Goal: Information Seeking & Learning: Learn about a topic

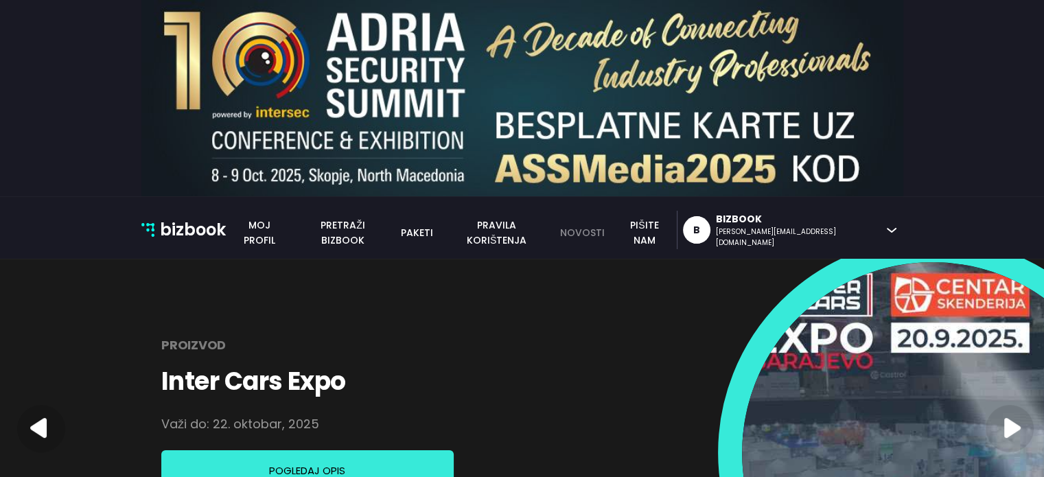
click at [612, 230] on link "novosti" at bounding box center [582, 232] width 60 height 15
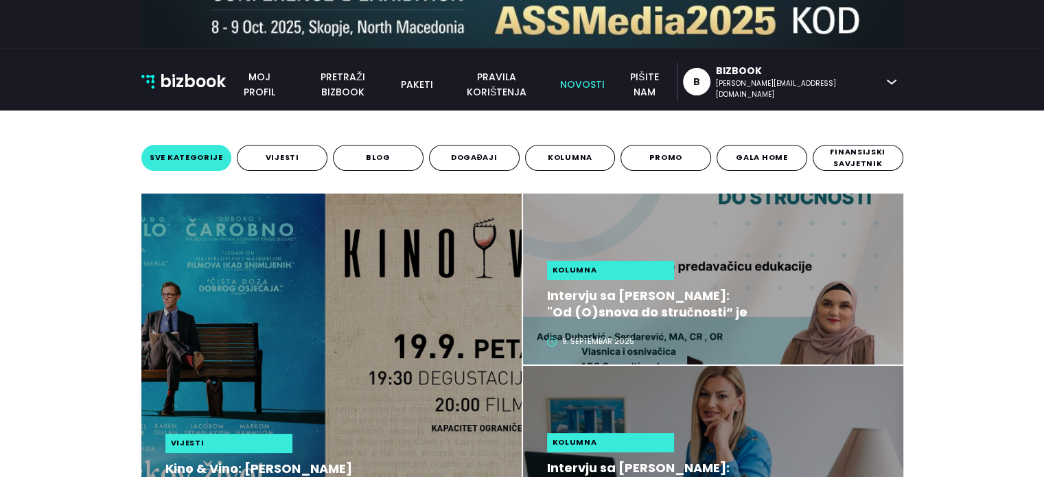
scroll to position [275, 0]
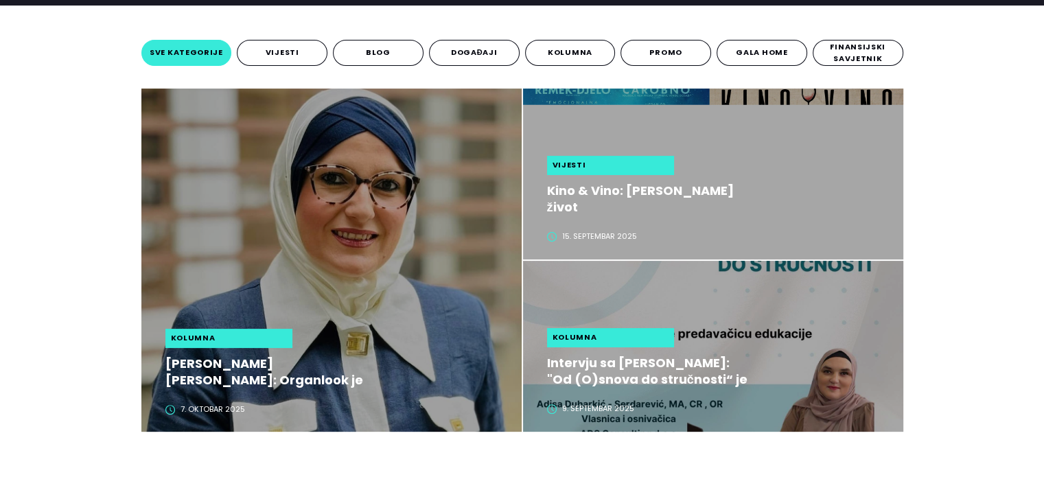
scroll to position [275, 0]
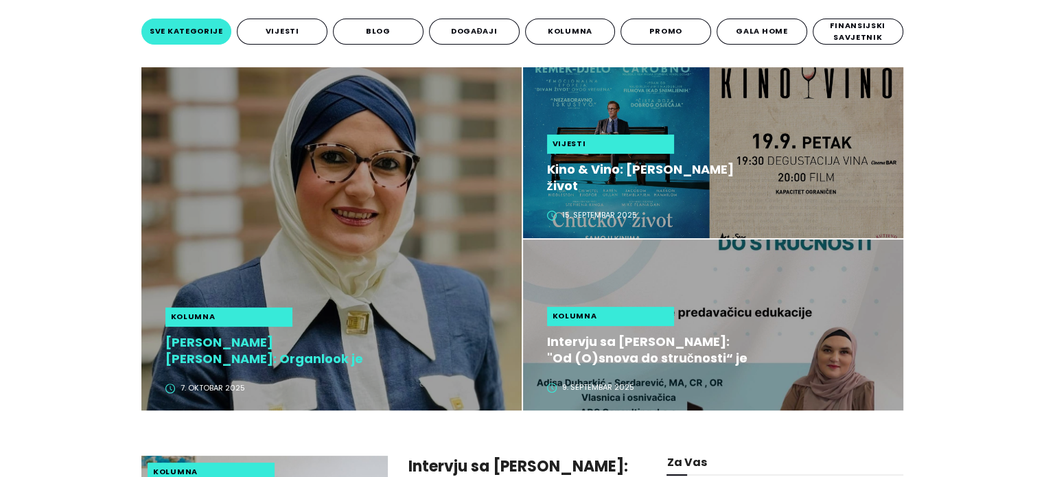
click at [207, 355] on h2 "Lejla Mehmedović Sofo: Organlook je nova dimenzija korporativne pažnje" at bounding box center [267, 350] width 205 height 33
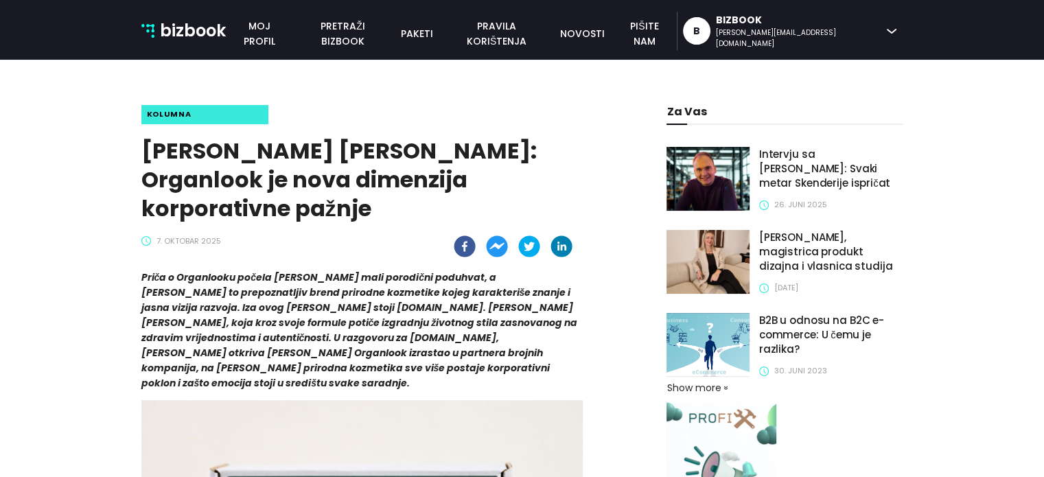
scroll to position [200, 0]
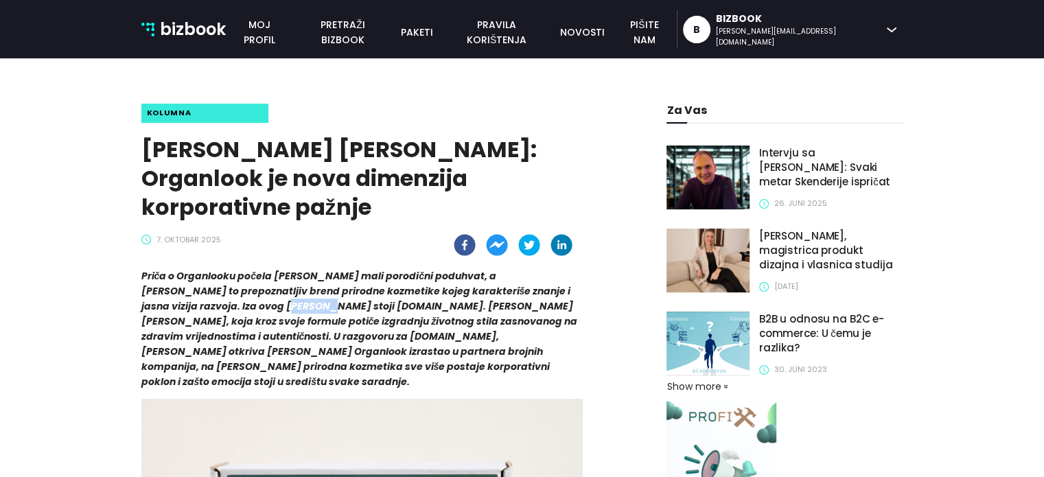
drag, startPoint x: 166, startPoint y: 275, endPoint x: 198, endPoint y: 285, distance: 33.7
click at [199, 285] on strong "Priča o Organlooku počela je kao mali porodični poduhvat, a danas je to prepozn…" at bounding box center [359, 328] width 437 height 119
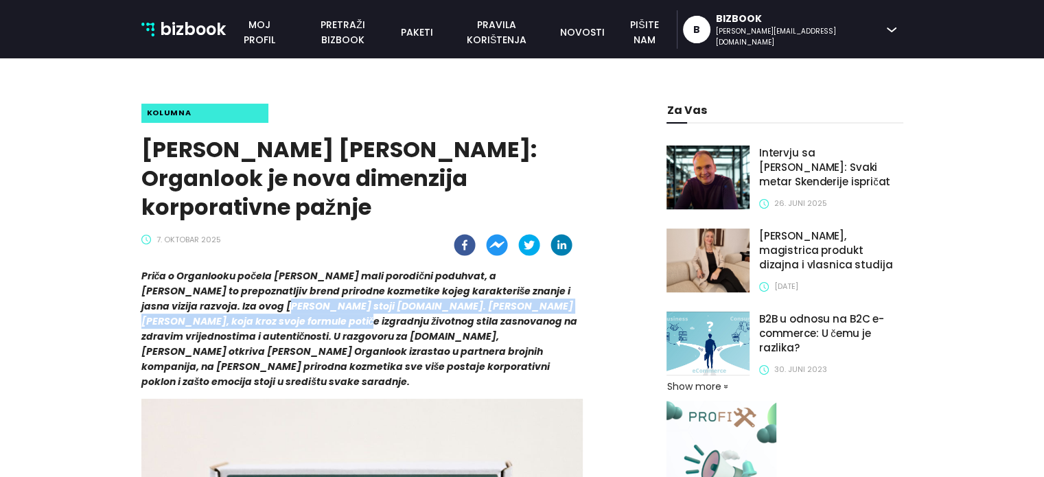
copy strong "mr.ph. Lejla Mehmedović Sofo, koja kroz svoje formule potiče izgradnju životnog…"
click at [198, 285] on strong "Priča o Organlooku počela je kao mali porodični poduhvat, a danas je to prepozn…" at bounding box center [359, 328] width 437 height 119
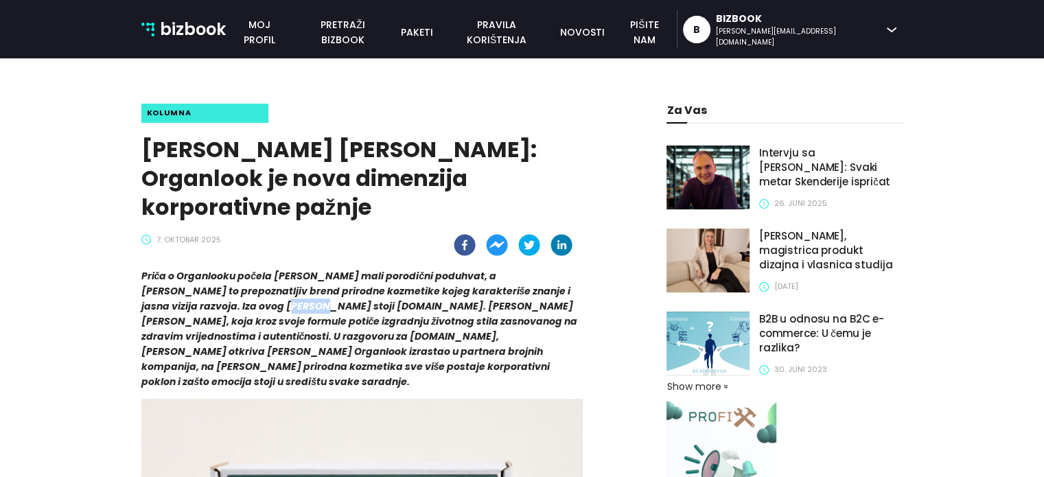
drag, startPoint x: 198, startPoint y: 277, endPoint x: 165, endPoint y: 279, distance: 33.1
click at [165, 279] on strong "Priča o Organlooku počela je kao mali porodični poduhvat, a danas je to prepozn…" at bounding box center [359, 328] width 437 height 119
copy strong "mr.ph."
click at [166, 279] on strong "Priča o Organlooku počela je kao mali porodični poduhvat, a danas je to prepozn…" at bounding box center [359, 328] width 437 height 119
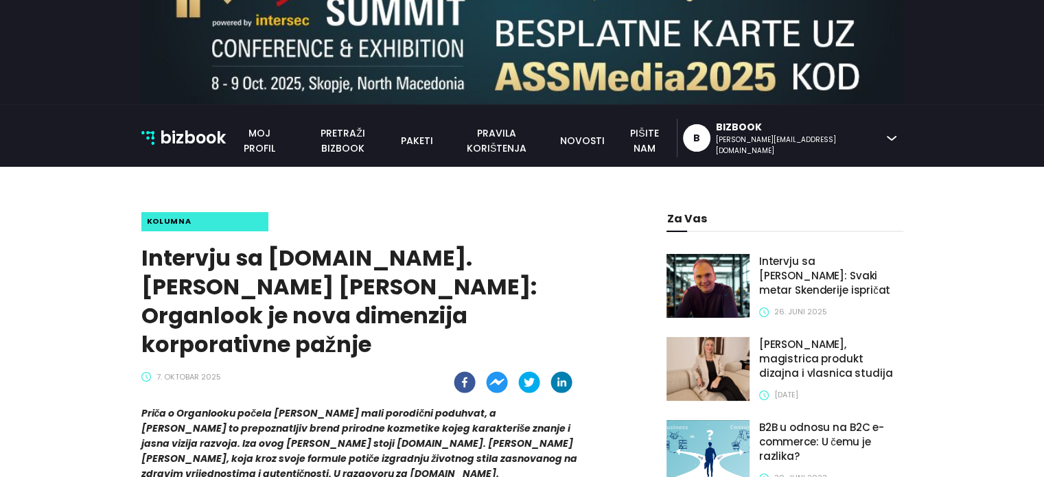
scroll to position [367, 0]
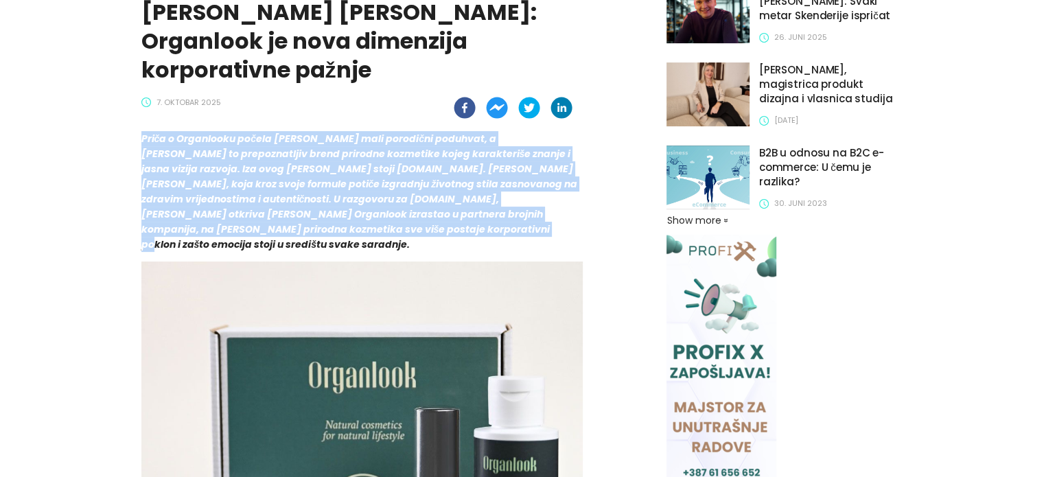
drag, startPoint x: 143, startPoint y: 109, endPoint x: 258, endPoint y: 197, distance: 144.5
click at [258, 197] on p "Priča o Organlooku počela [PERSON_NAME] mali porodični poduhvat, a [PERSON_NAME…" at bounding box center [362, 191] width 442 height 121
copy strong "Priča o Organlooku počela [PERSON_NAME] mali porodični poduhvat, a [PERSON_NAME…"
click at [257, 197] on p "Priča o Organlooku počela je kao mali porodični poduhvat, a danas je to prepozn…" at bounding box center [362, 191] width 442 height 121
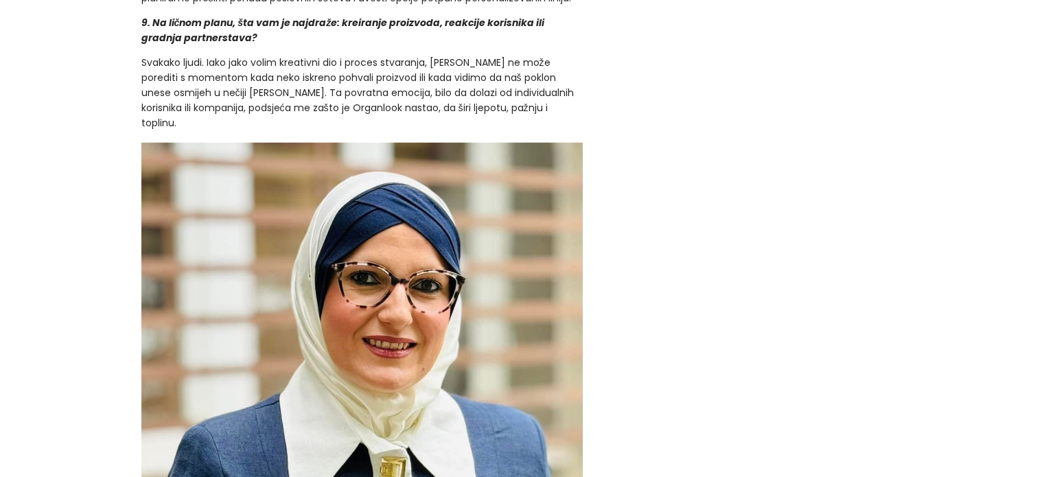
scroll to position [3868, 0]
